Goal: Task Accomplishment & Management: Manage account settings

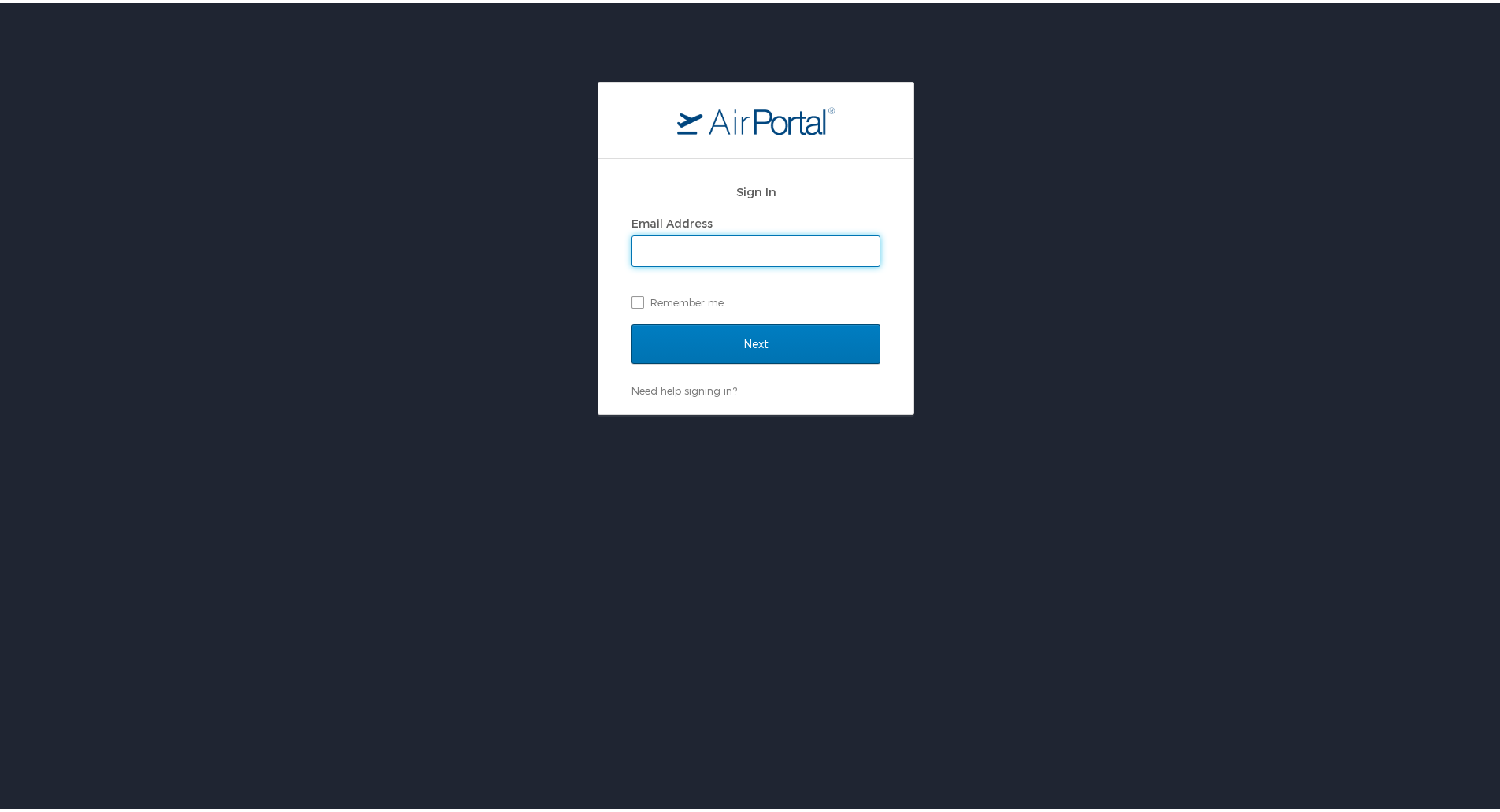
click at [833, 245] on input "Email Address" at bounding box center [756, 248] width 247 height 30
type input "zachary.vannaraj@goosehead.com"
click at [711, 309] on label "Remember me" at bounding box center [756, 299] width 249 height 23
click at [642, 303] on input "Remember me" at bounding box center [636, 298] width 10 height 10
checkbox input "true"
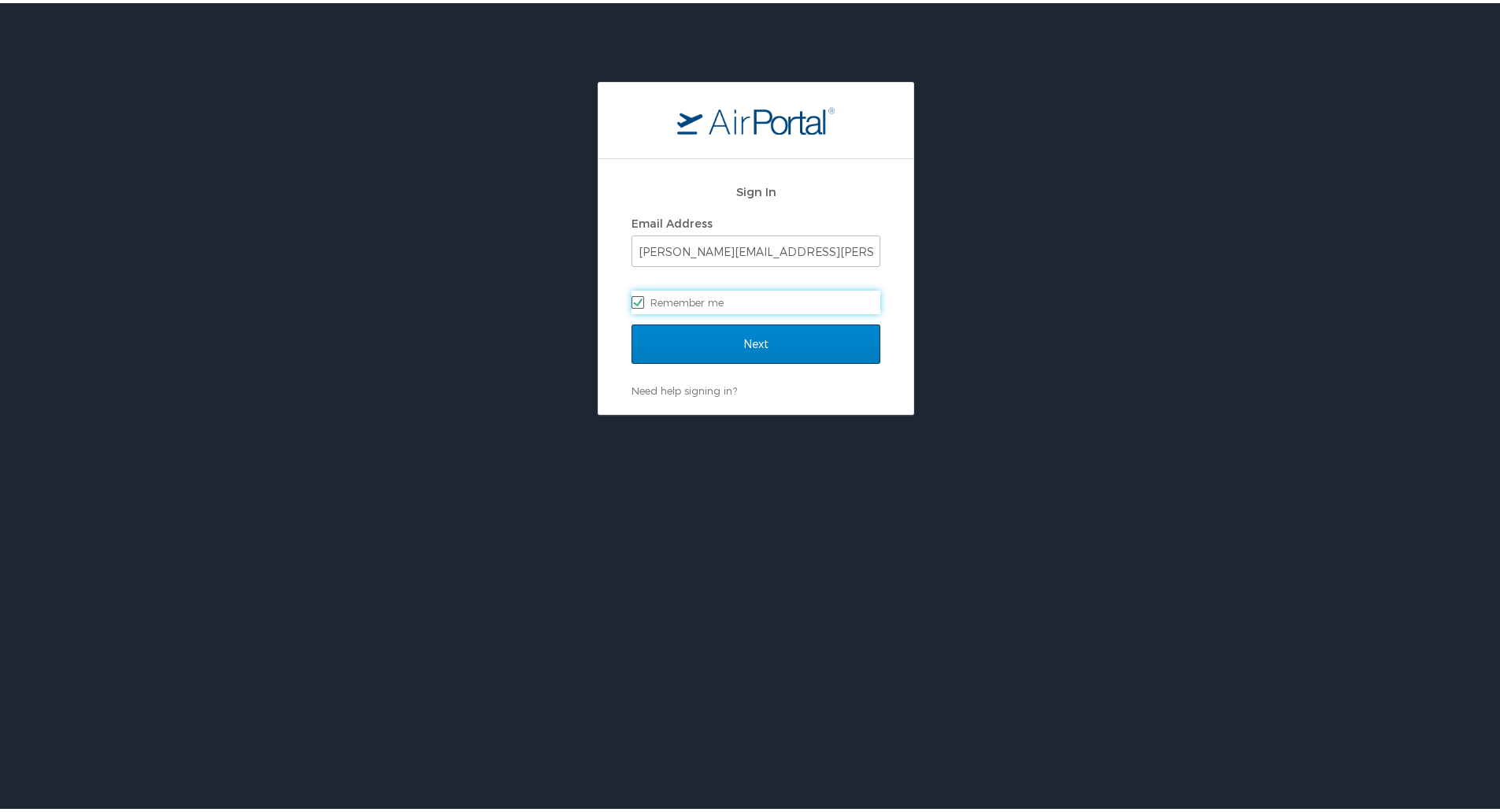
click at [760, 338] on input "Next" at bounding box center [756, 340] width 249 height 39
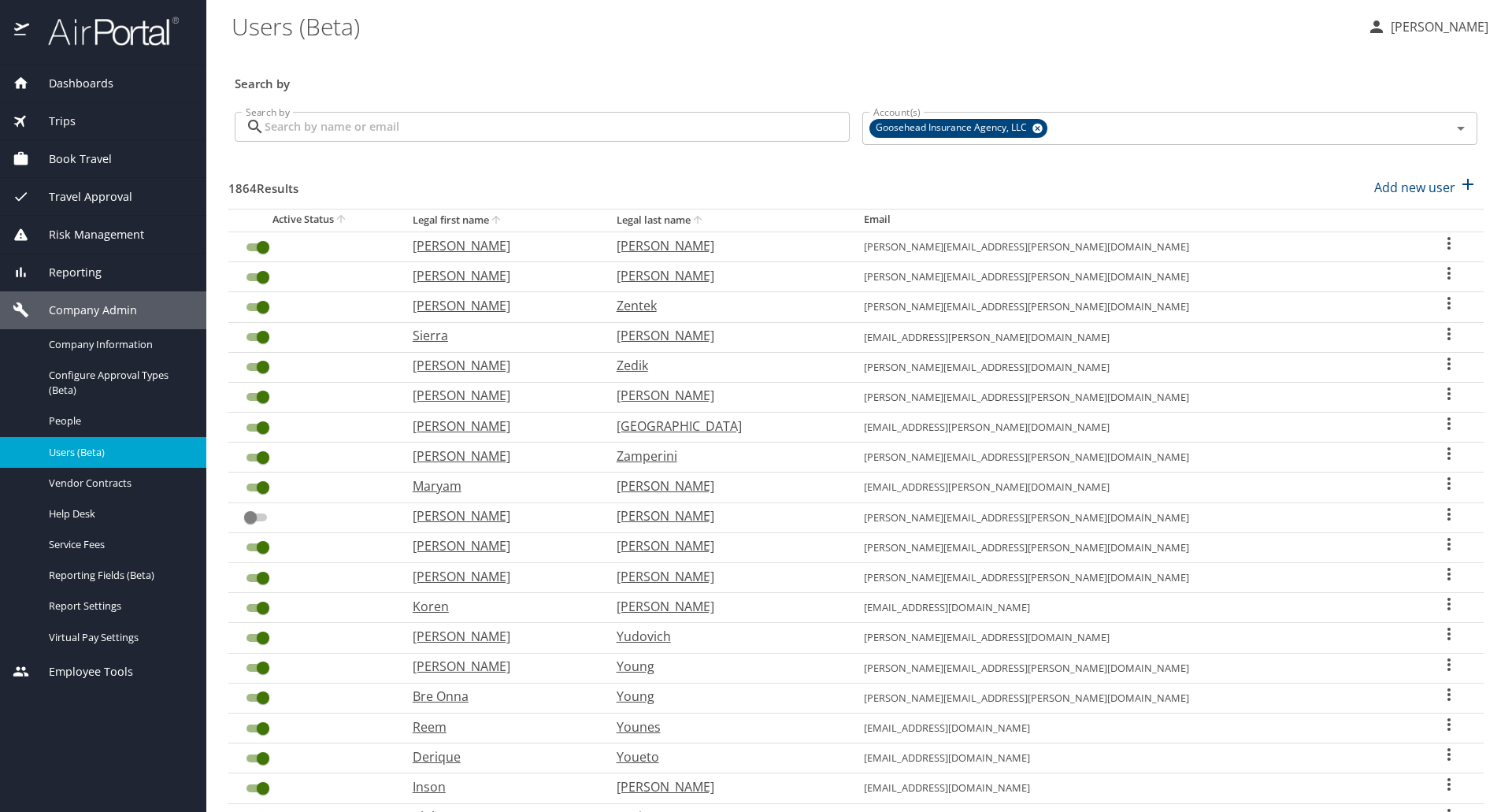
click at [814, 132] on input "Search by" at bounding box center [557, 126] width 585 height 30
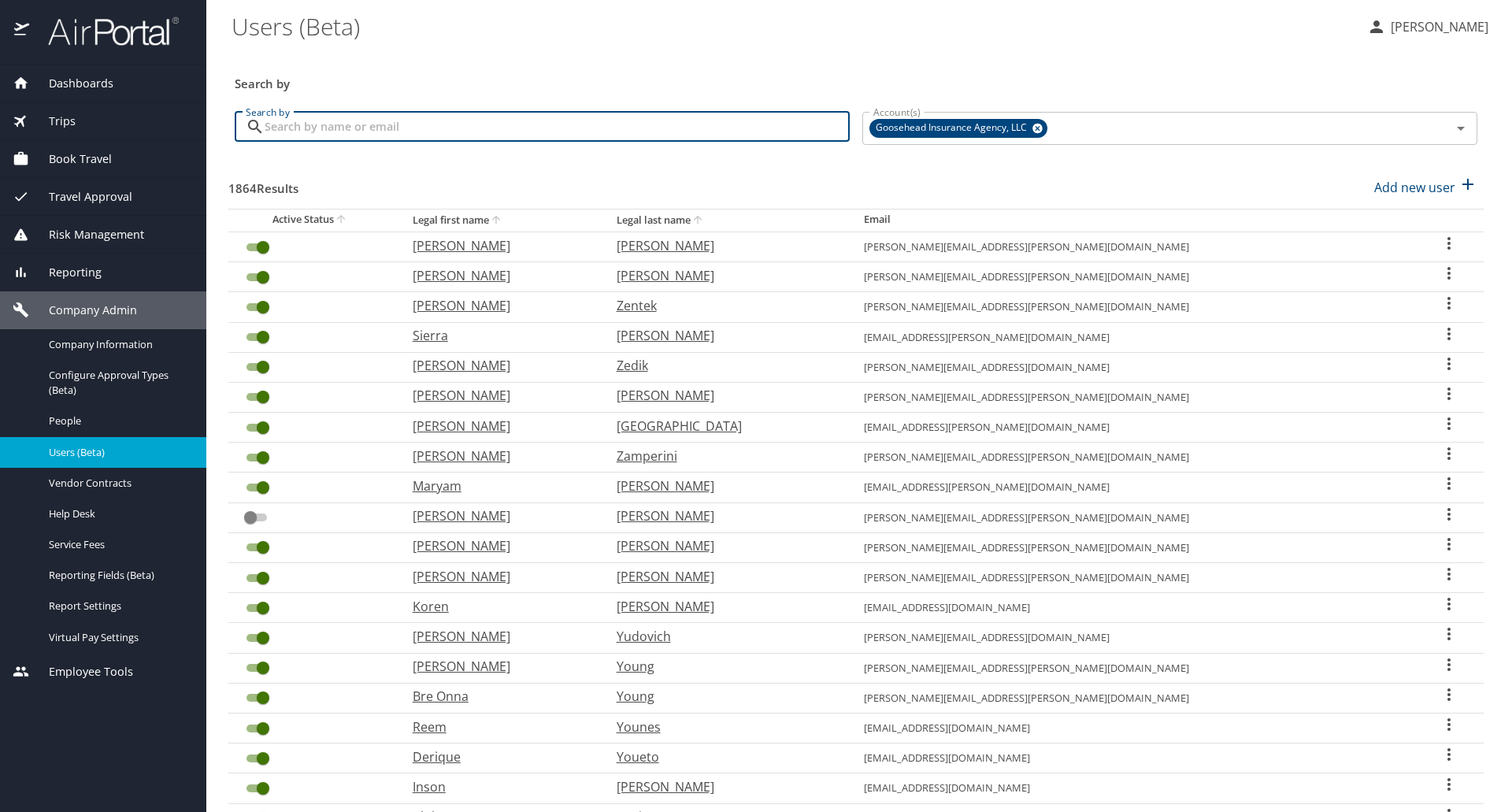
paste input "[EMAIL_ADDRESS][PERSON_NAME][DOMAIN_NAME]"
type input "[EMAIL_ADDRESS][PERSON_NAME][DOMAIN_NAME]"
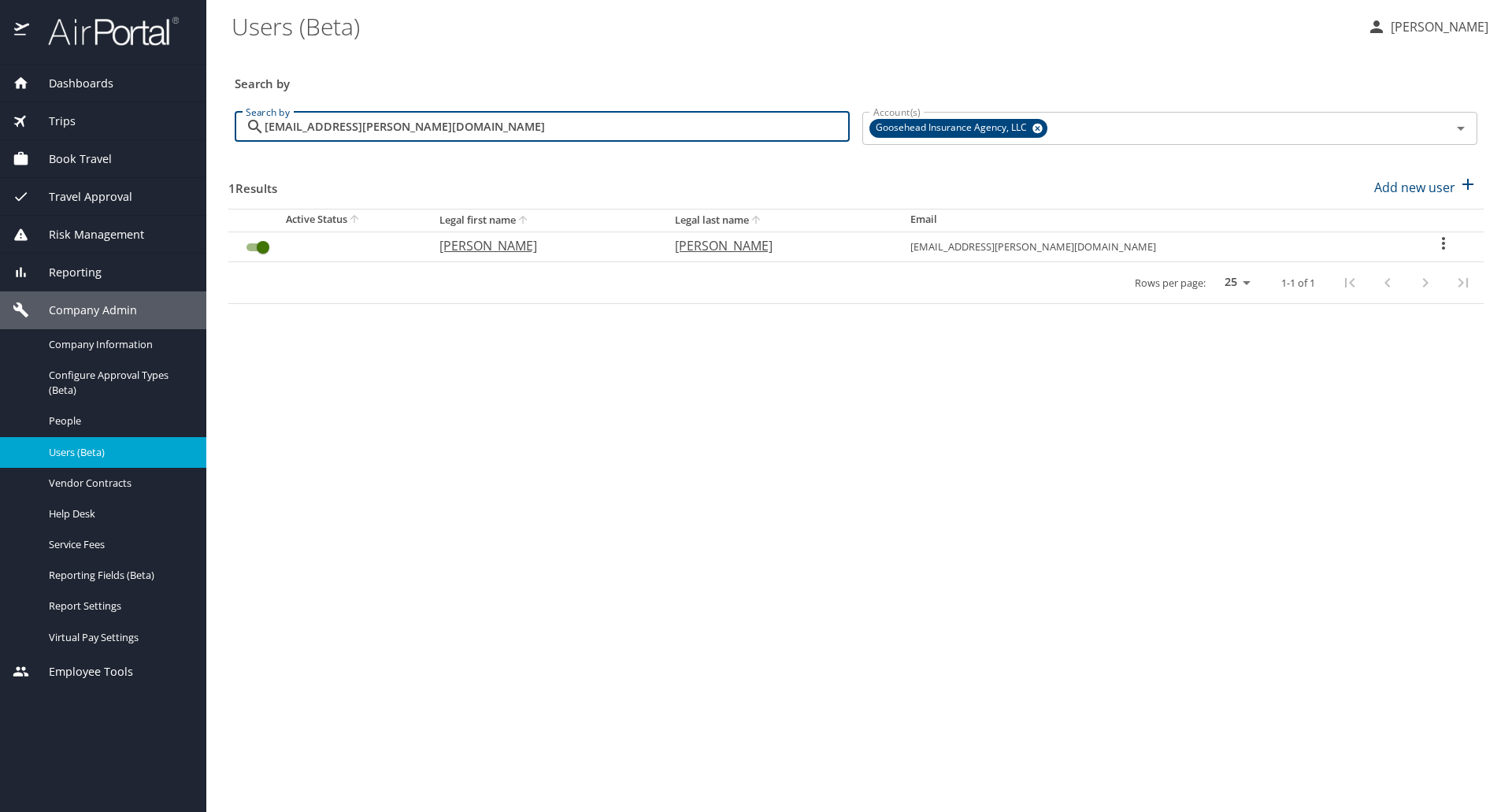
click at [260, 254] on input "User Search Table" at bounding box center [263, 247] width 57 height 19
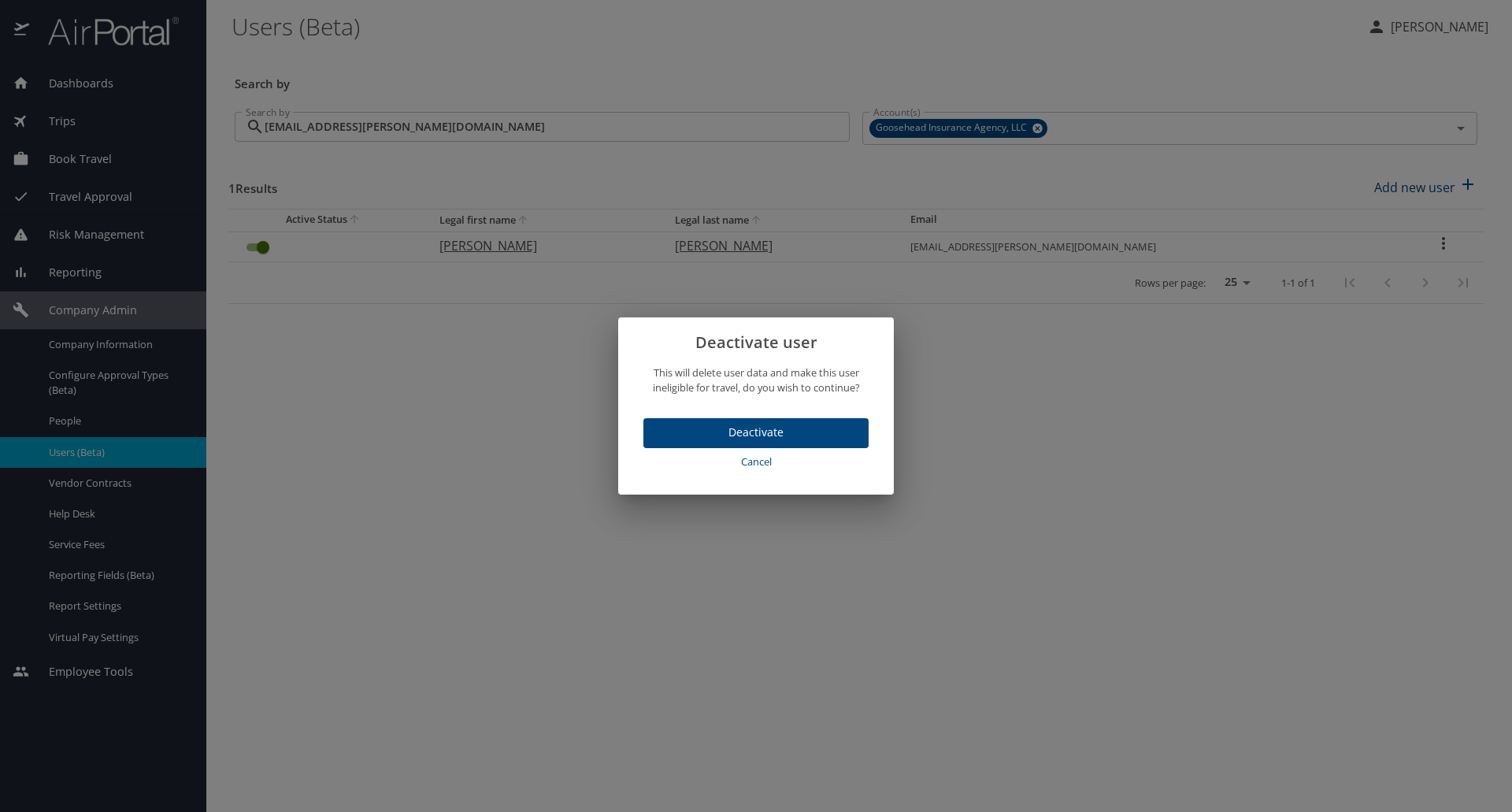
click at [847, 419] on button "Deactivate" at bounding box center [756, 433] width 225 height 30
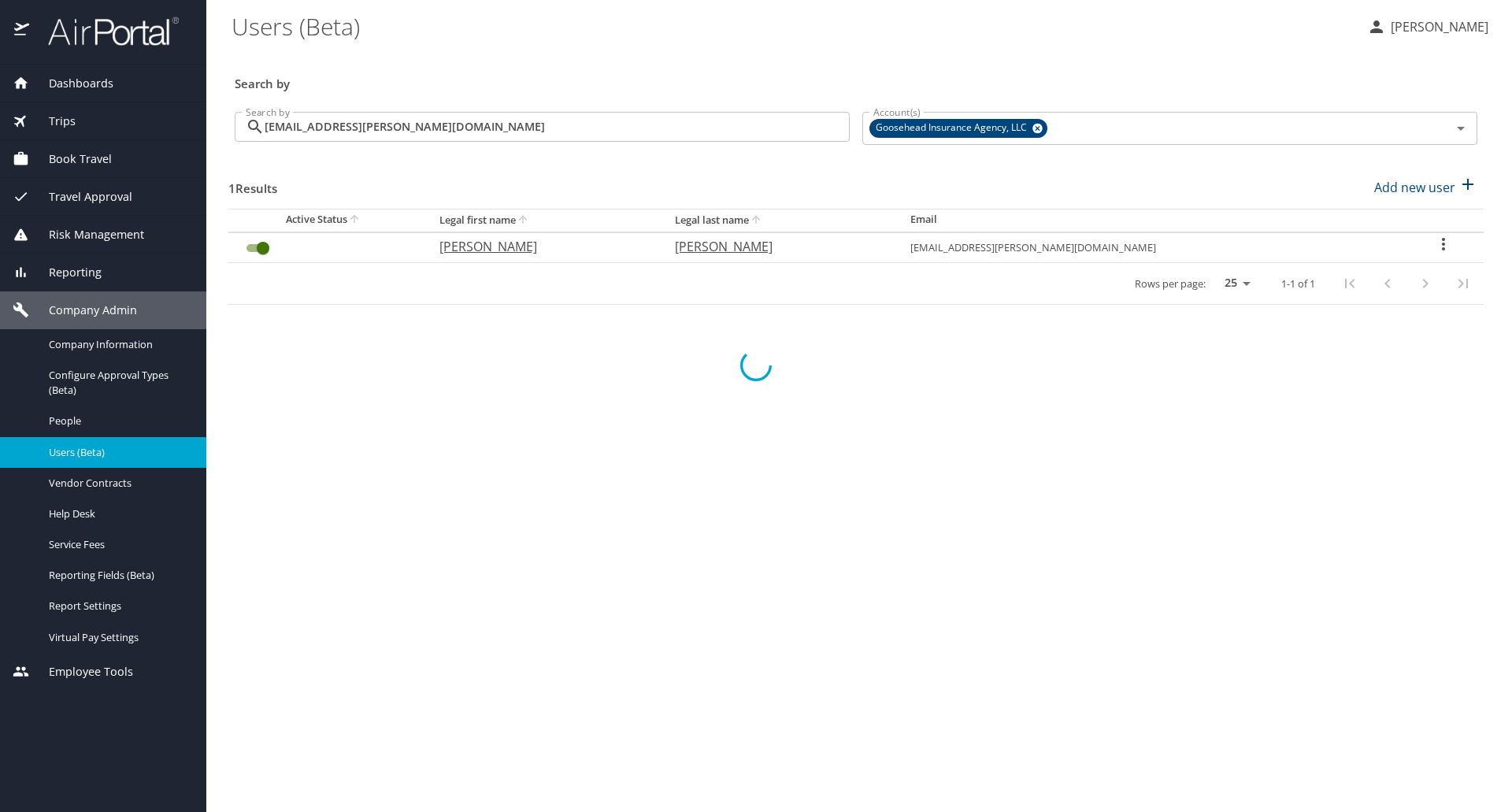
checkbox input "false"
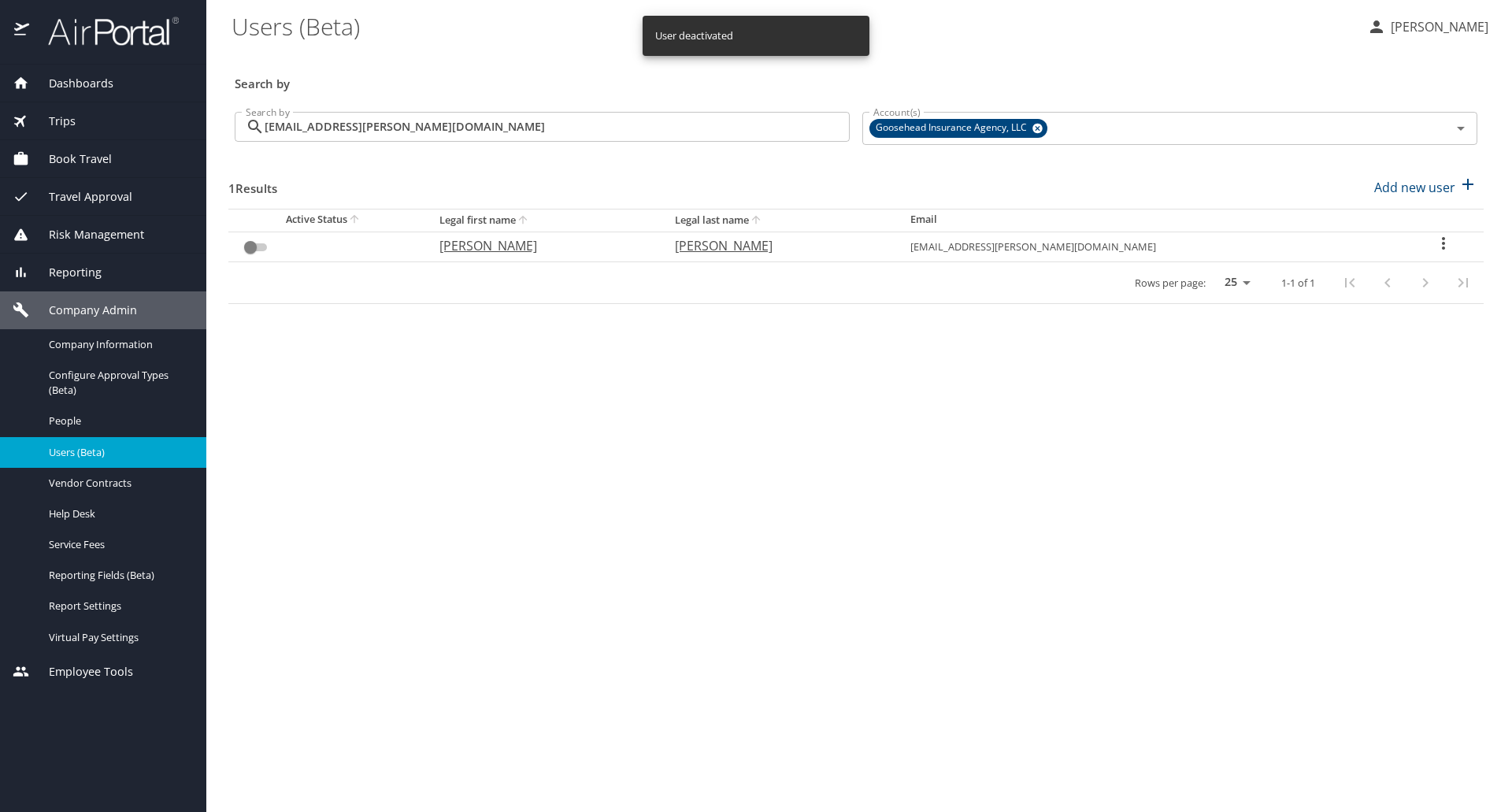
click at [1348, 612] on main "Users (Beta) [PERSON_NAME] Search by Search by [PERSON_NAME][EMAIL_ADDRESS][PER…" at bounding box center [859, 406] width 1306 height 812
click at [717, 131] on input "[EMAIL_ADDRESS][PERSON_NAME][DOMAIN_NAME]" at bounding box center [557, 126] width 585 height 30
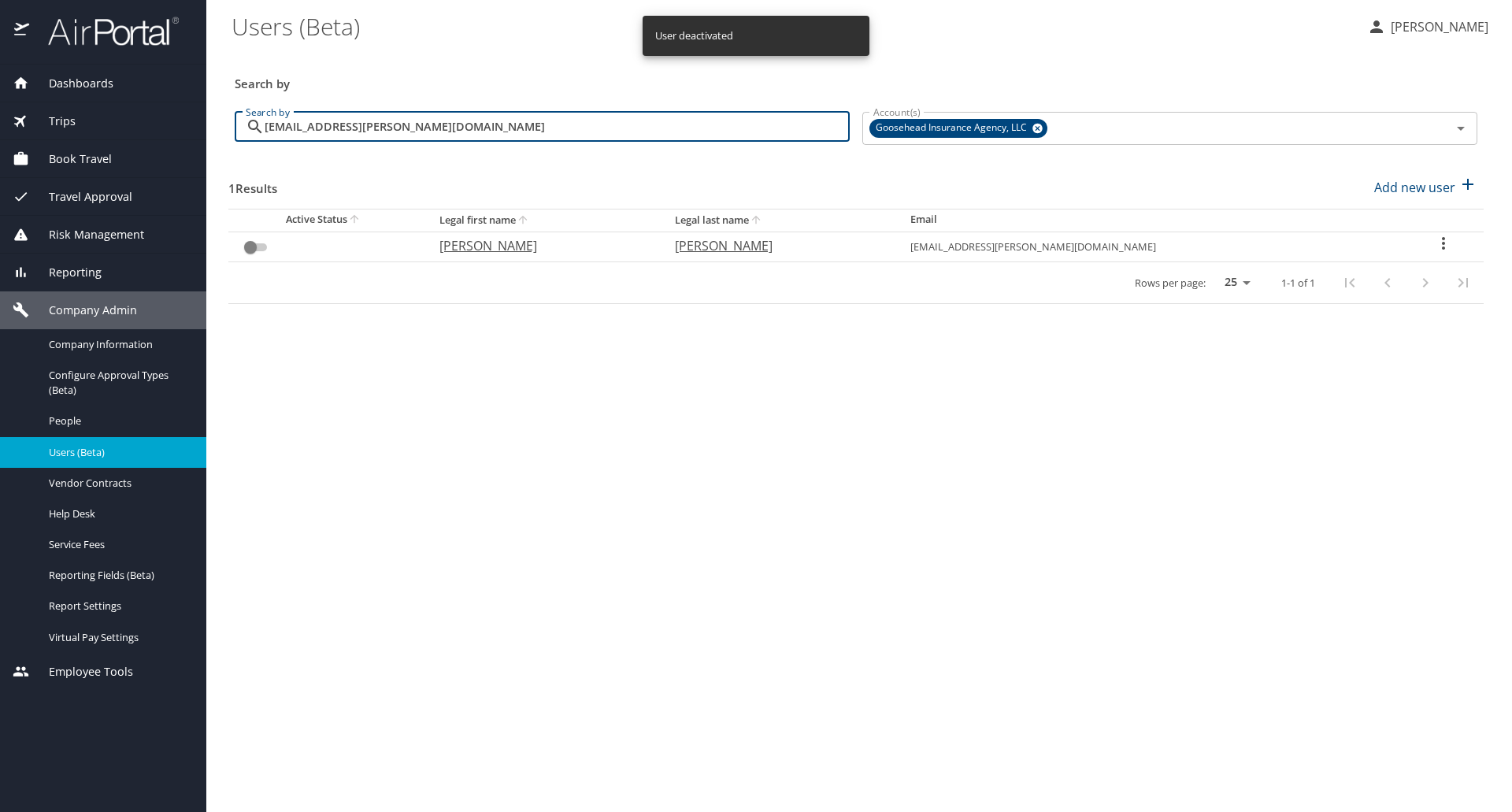
paste input "[PERSON_NAME].[PERSON_NAME]"
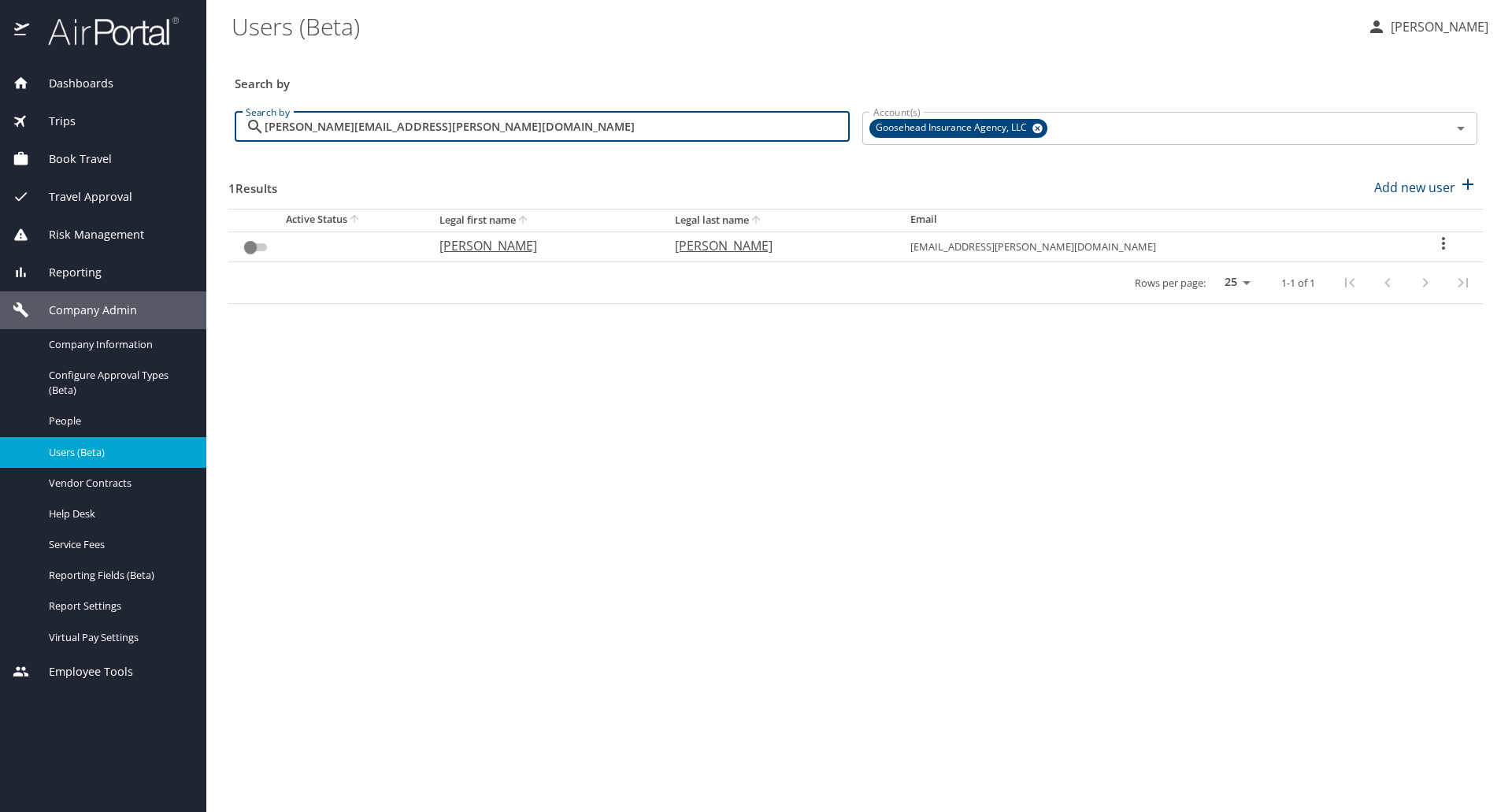
type input "[PERSON_NAME][EMAIL_ADDRESS][PERSON_NAME][DOMAIN_NAME]"
